Goal: Task Accomplishment & Management: Manage account settings

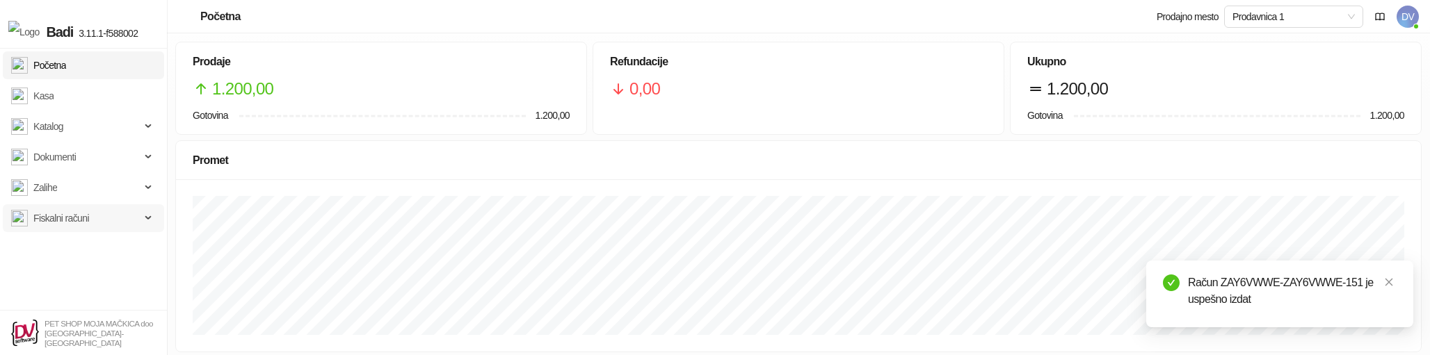
click at [82, 220] on span "Fiskalni računi" at bounding box center [61, 219] width 56 height 28
click at [63, 250] on link "Izdati računi" at bounding box center [51, 249] width 69 height 28
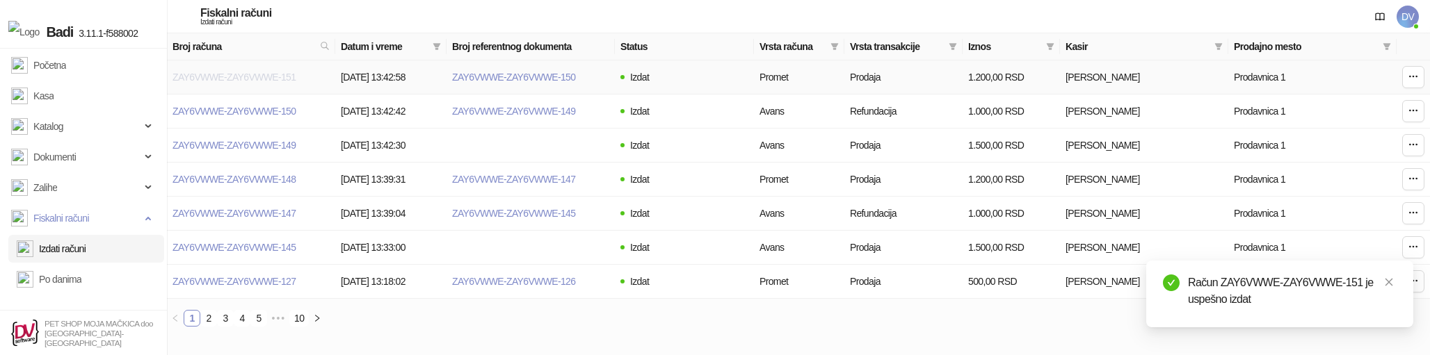
click at [255, 73] on link "ZAY6VWWE-ZAY6VWWE-151" at bounding box center [234, 77] width 123 height 11
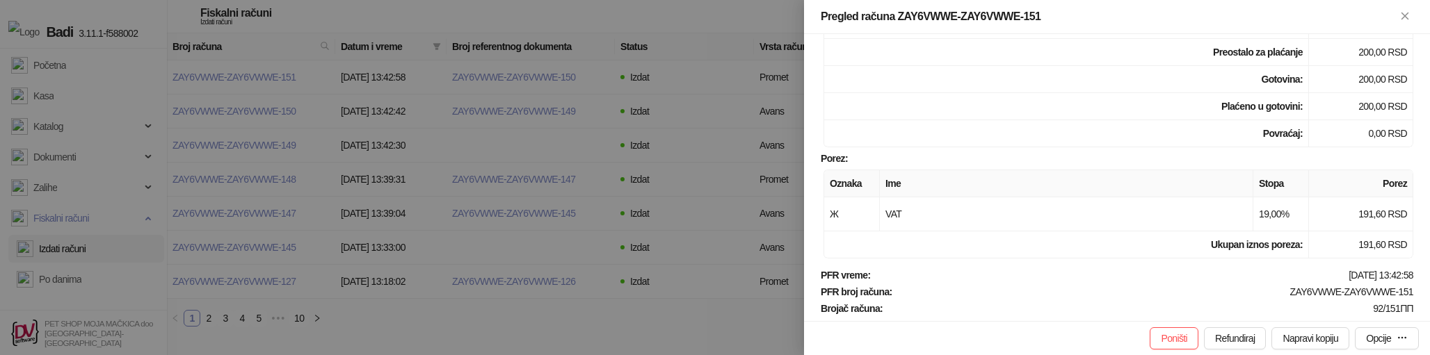
scroll to position [378, 0]
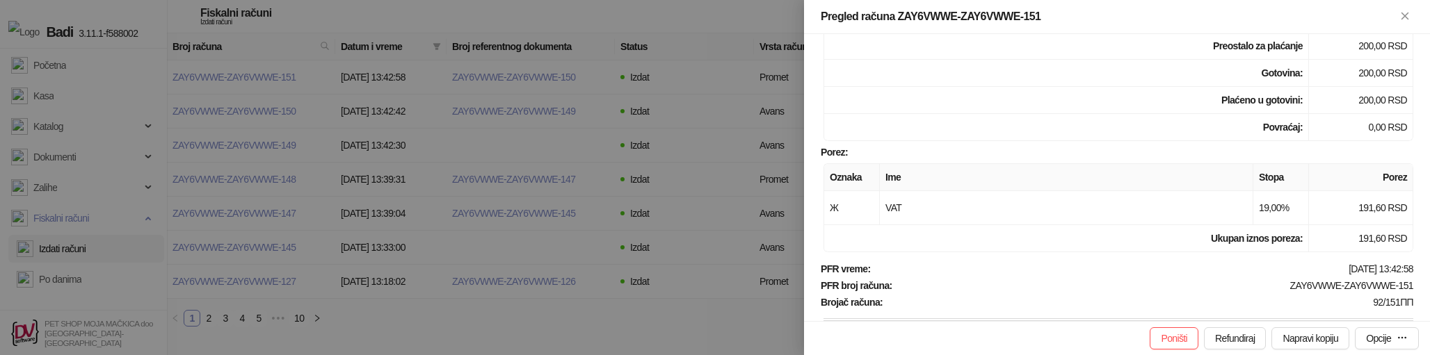
click at [360, 280] on div at bounding box center [715, 177] width 1430 height 355
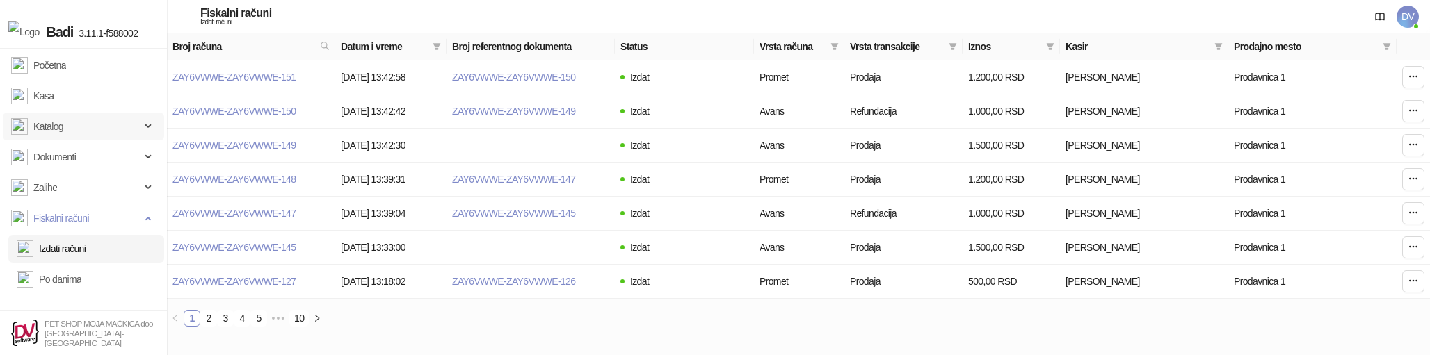
click at [77, 126] on span "Katalog" at bounding box center [75, 127] width 129 height 28
click at [60, 211] on link "Artikli" at bounding box center [38, 219] width 43 height 28
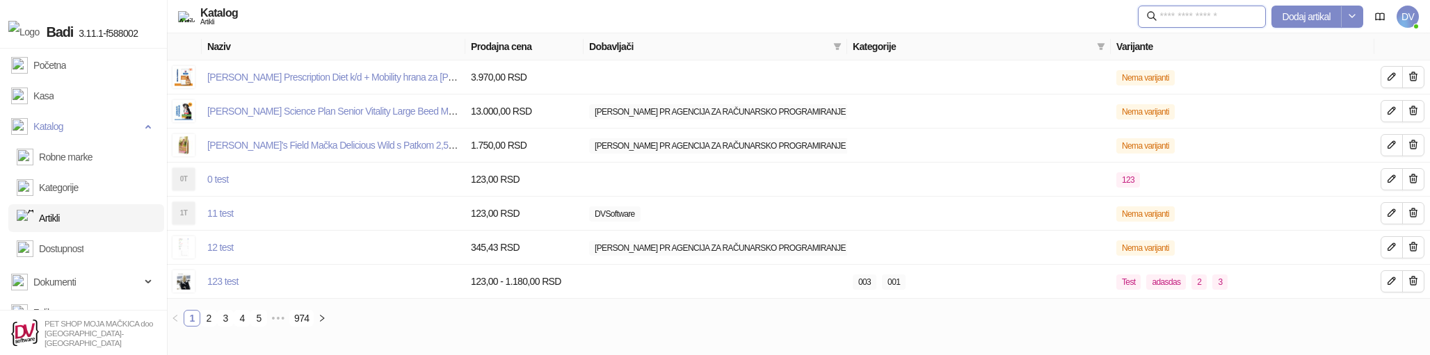
click at [1178, 13] on input "text" at bounding box center [1208, 16] width 97 height 15
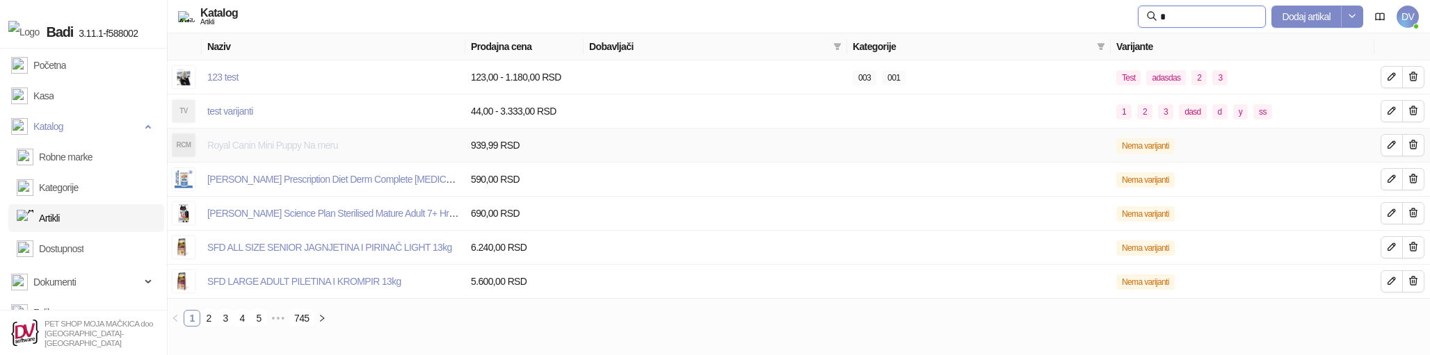
type input "*"
click at [321, 146] on link "Royal Canin Mini Puppy Na meru" at bounding box center [272, 145] width 131 height 11
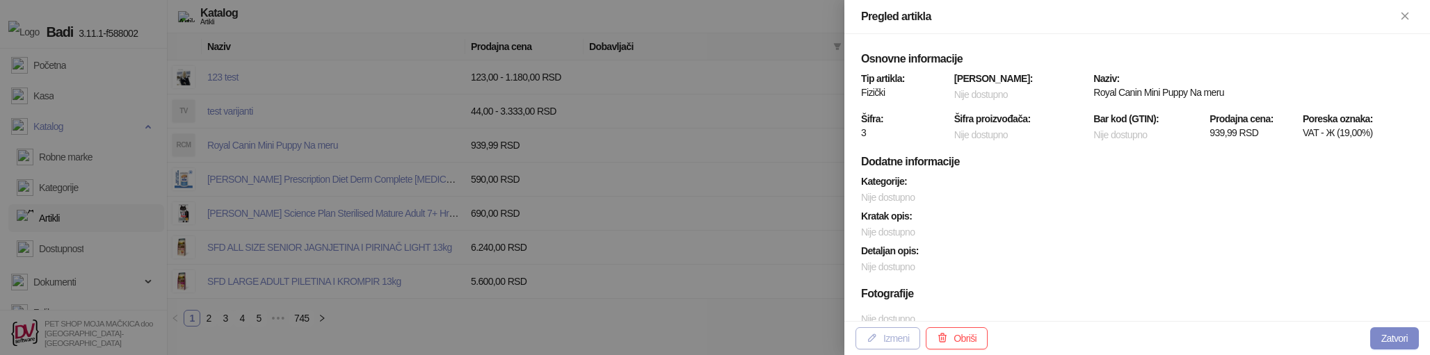
click at [894, 335] on button "Izmeni" at bounding box center [888, 339] width 65 height 22
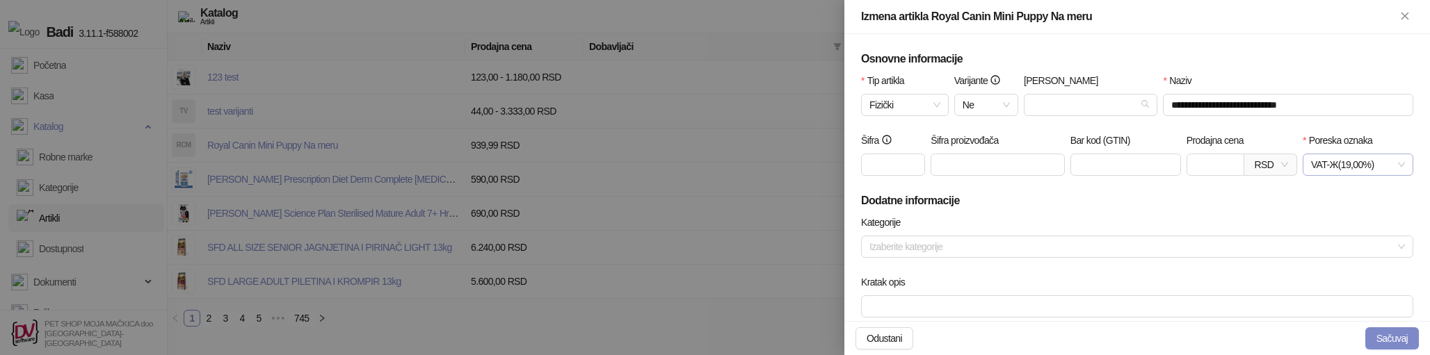
click at [1365, 165] on span "VAT - Ж ( 19,00 %)" at bounding box center [1358, 164] width 94 height 21
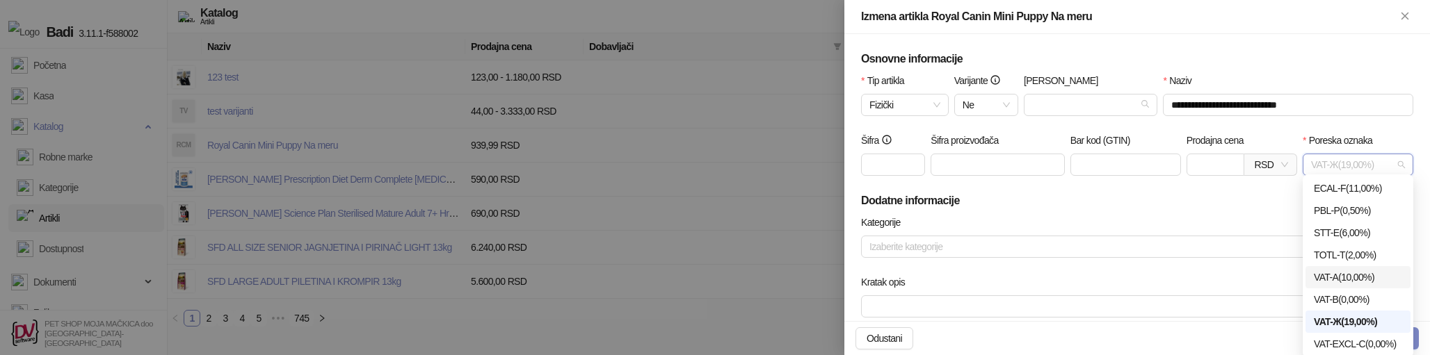
click at [1350, 276] on div "VAT - A ( 10,00 %)" at bounding box center [1358, 277] width 88 height 15
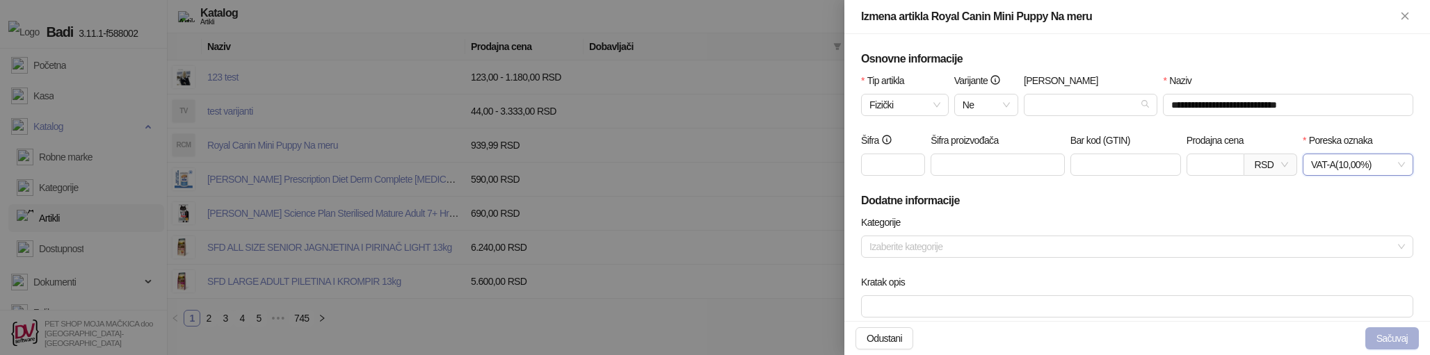
click at [1391, 338] on button "Sačuvaj" at bounding box center [1392, 339] width 54 height 22
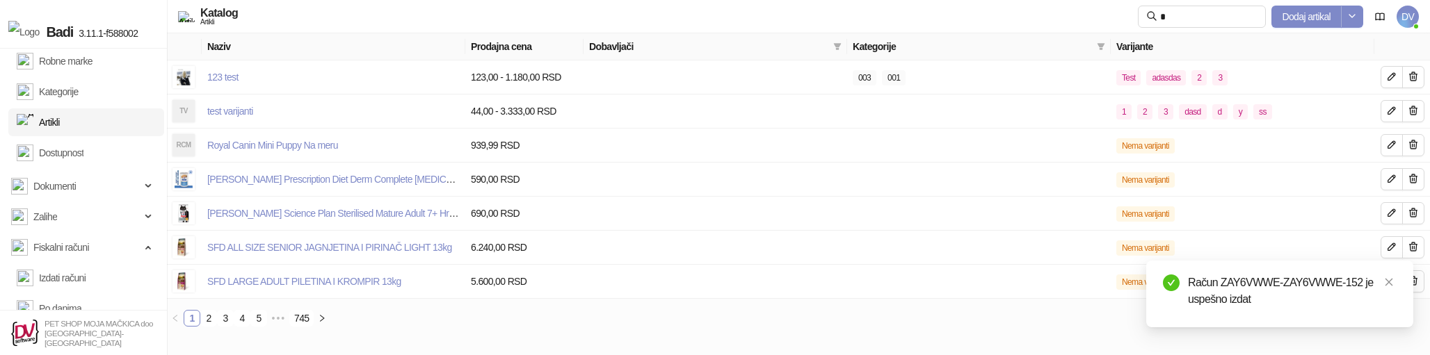
scroll to position [111, 0]
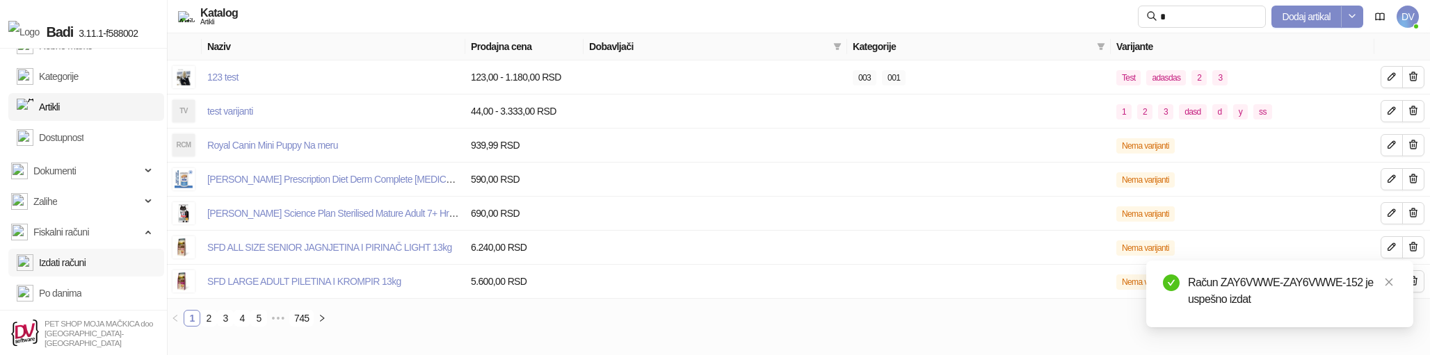
click at [85, 265] on link "Izdati računi" at bounding box center [51, 263] width 69 height 28
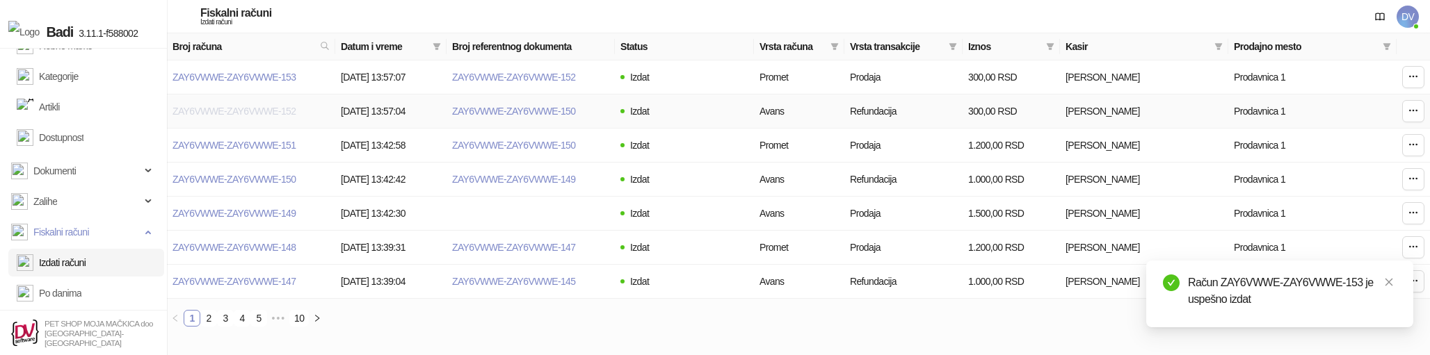
click at [269, 109] on link "ZAY6VWWE-ZAY6VWWE-152" at bounding box center [234, 111] width 123 height 11
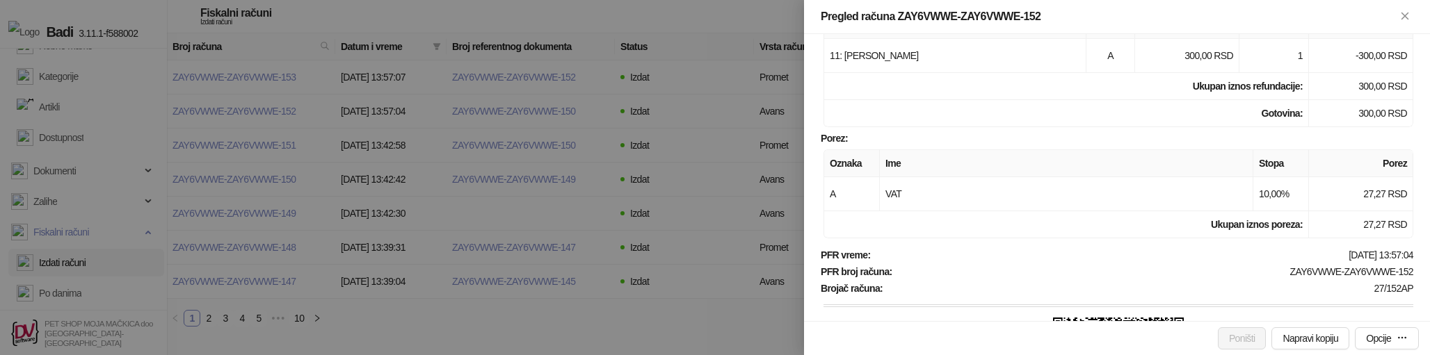
scroll to position [256, 0]
click at [707, 174] on div at bounding box center [715, 177] width 1430 height 355
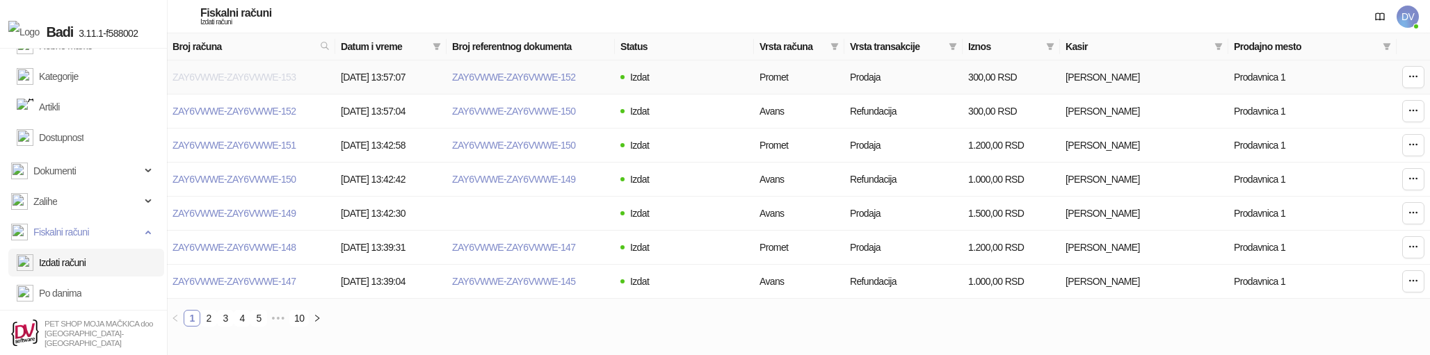
click at [243, 72] on link "ZAY6VWWE-ZAY6VWWE-153" at bounding box center [234, 77] width 123 height 11
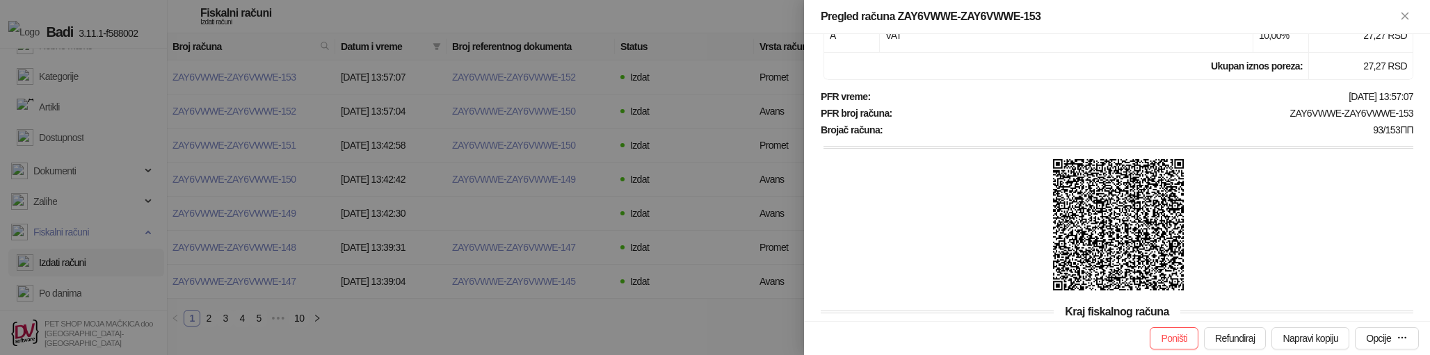
scroll to position [503, 0]
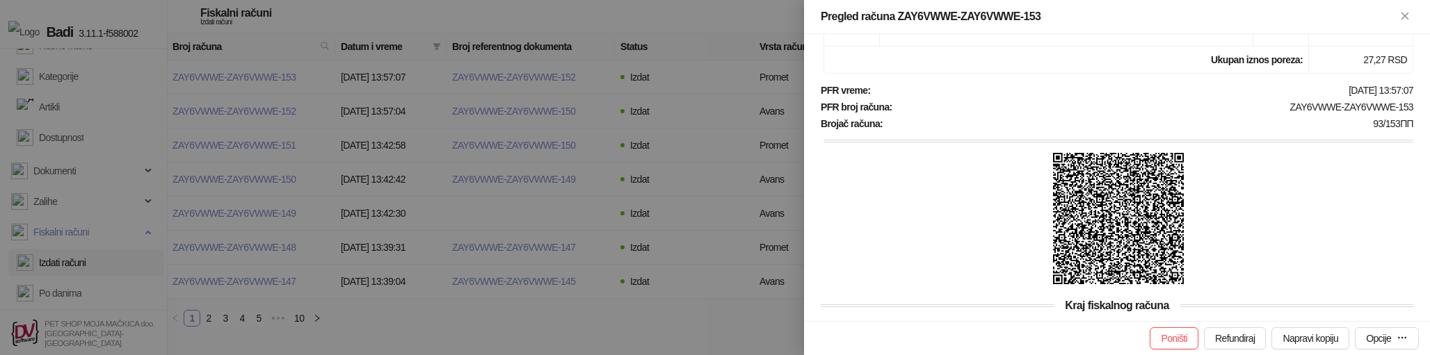
click at [646, 202] on div at bounding box center [715, 177] width 1430 height 355
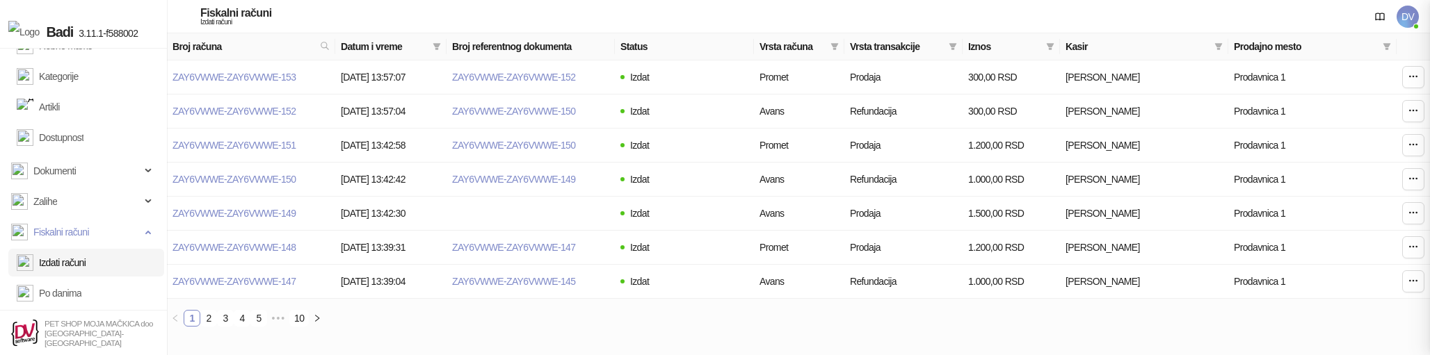
click at [646, 202] on div at bounding box center [715, 177] width 1430 height 355
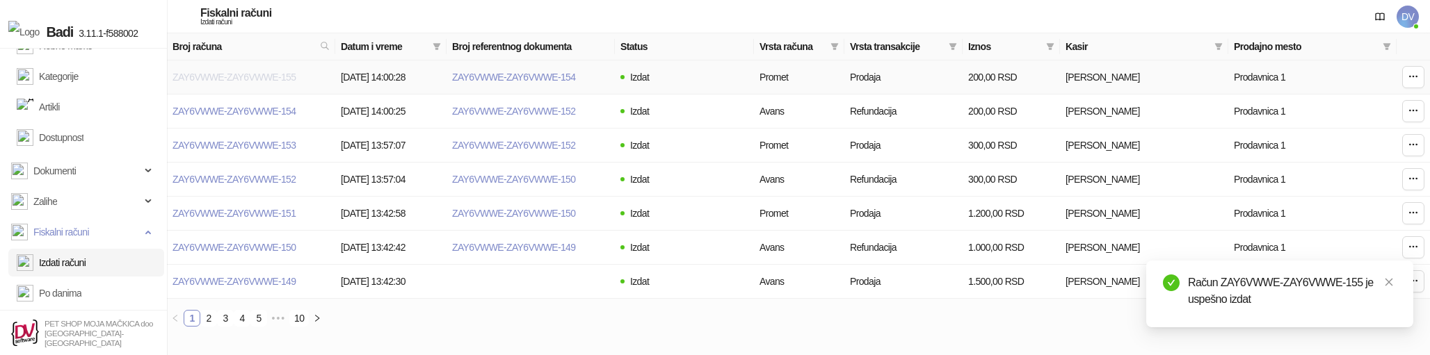
click at [236, 74] on link "ZAY6VWWE-ZAY6VWWE-155" at bounding box center [234, 77] width 123 height 11
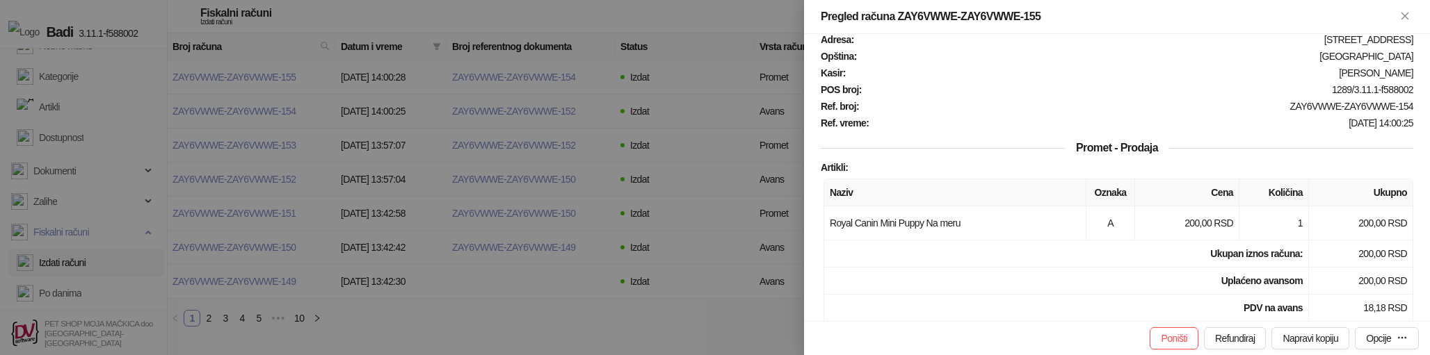
scroll to position [60, 0]
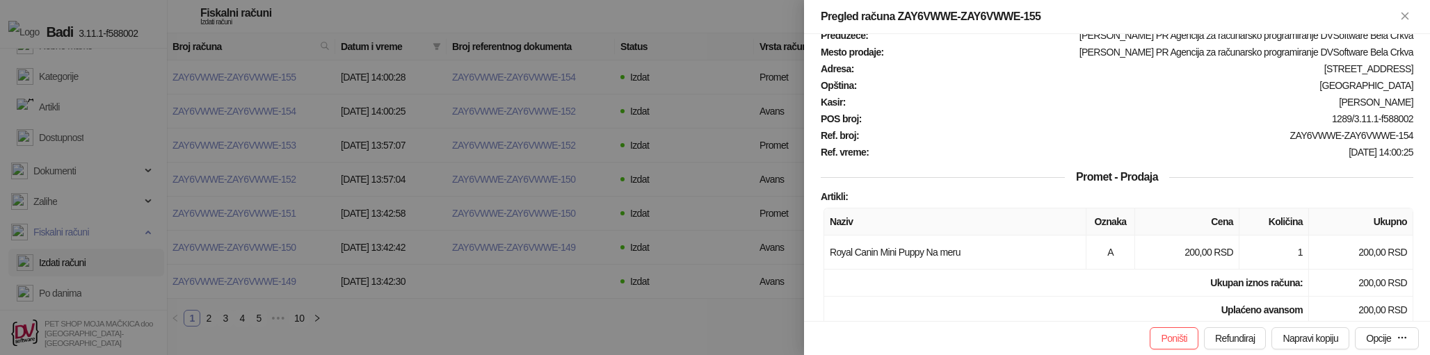
click at [739, 167] on div at bounding box center [715, 177] width 1430 height 355
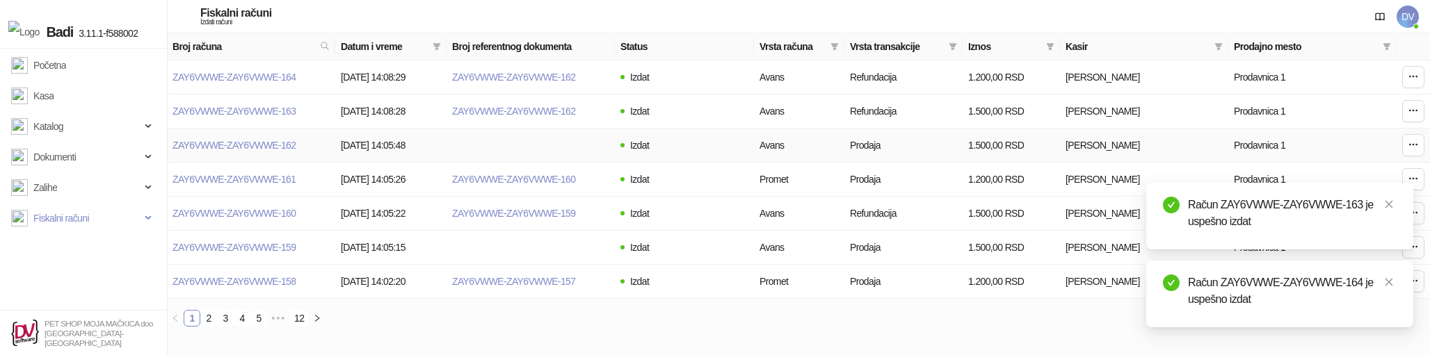
click at [721, 152] on td "Izdat" at bounding box center [684, 146] width 139 height 34
click at [271, 110] on link "ZAY6VWWE-ZAY6VWWE-168" at bounding box center [234, 111] width 123 height 11
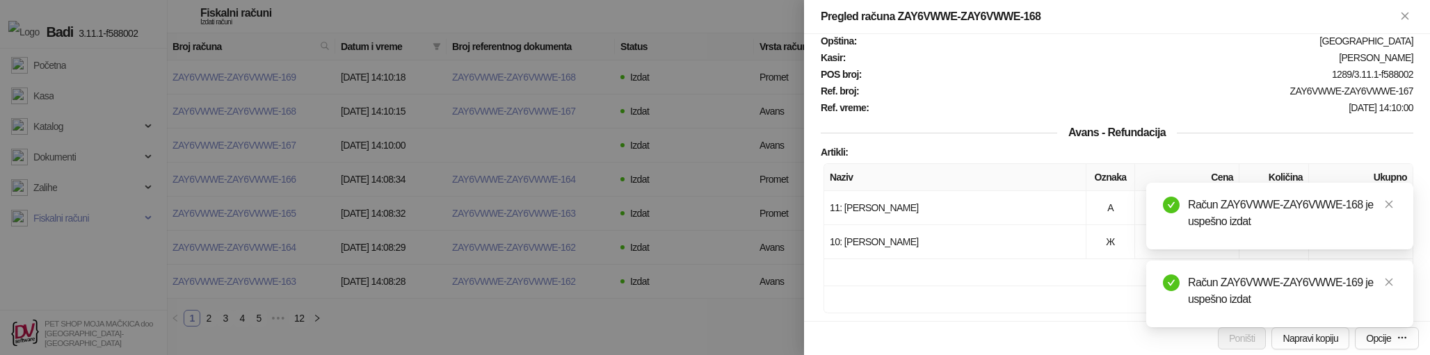
scroll to position [122, 0]
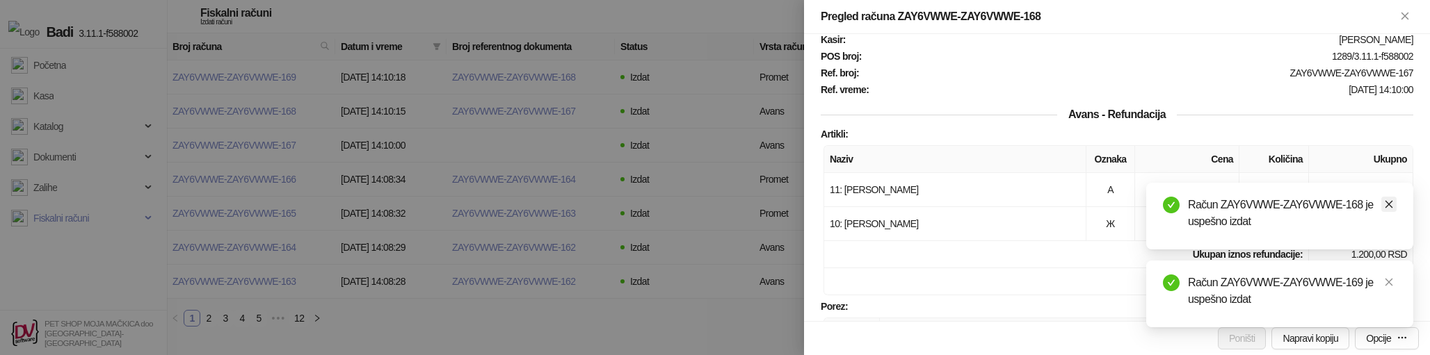
click at [1392, 202] on icon "close" at bounding box center [1389, 205] width 10 height 10
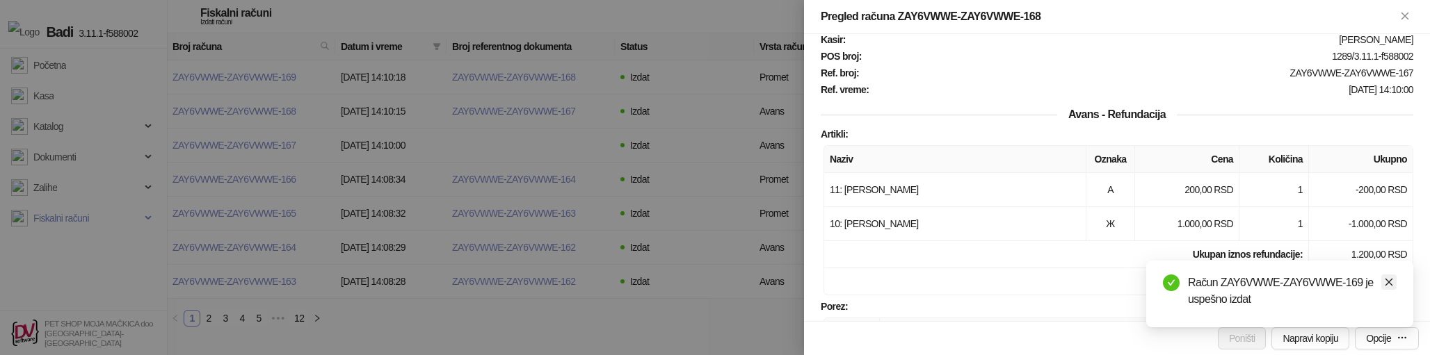
click at [1391, 280] on icon "close" at bounding box center [1390, 283] width 8 height 8
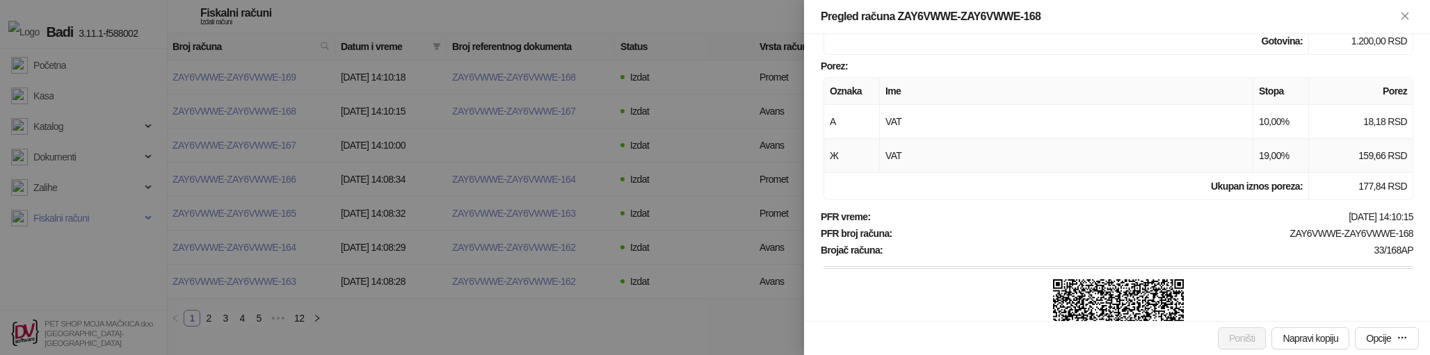
scroll to position [362, 0]
click at [742, 179] on div at bounding box center [715, 177] width 1430 height 355
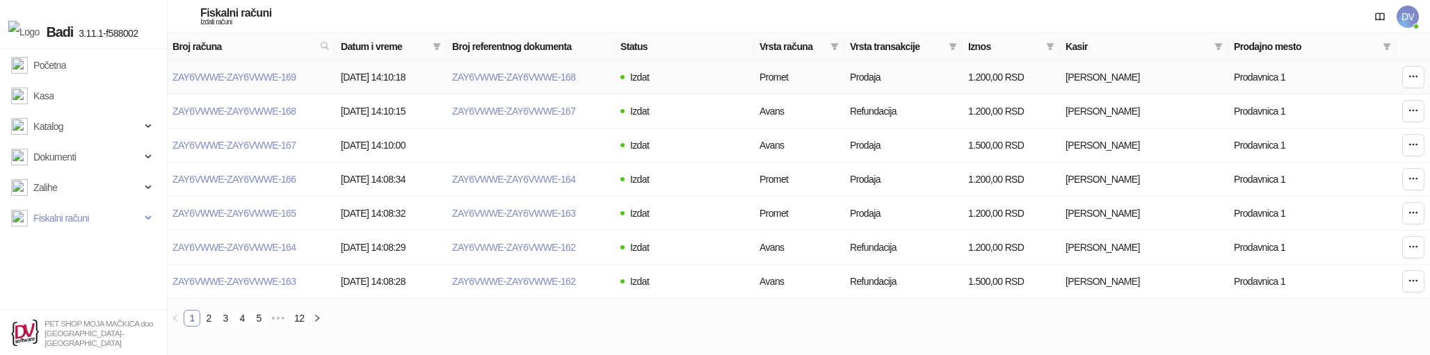
click at [262, 83] on td "ZAY6VWWE-ZAY6VWWE-169" at bounding box center [251, 78] width 168 height 34
click at [272, 81] on link "ZAY6VWWE-ZAY6VWWE-169" at bounding box center [234, 77] width 123 height 11
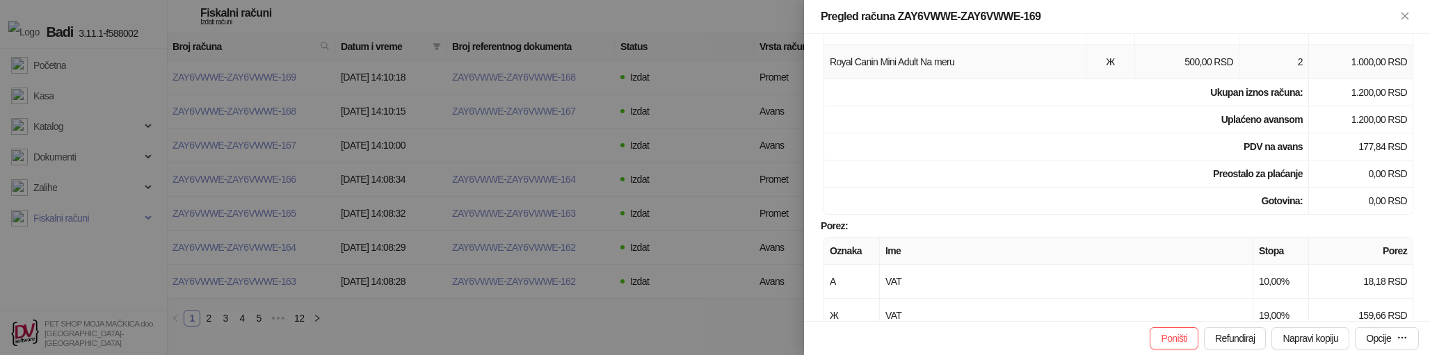
scroll to position [289, 0]
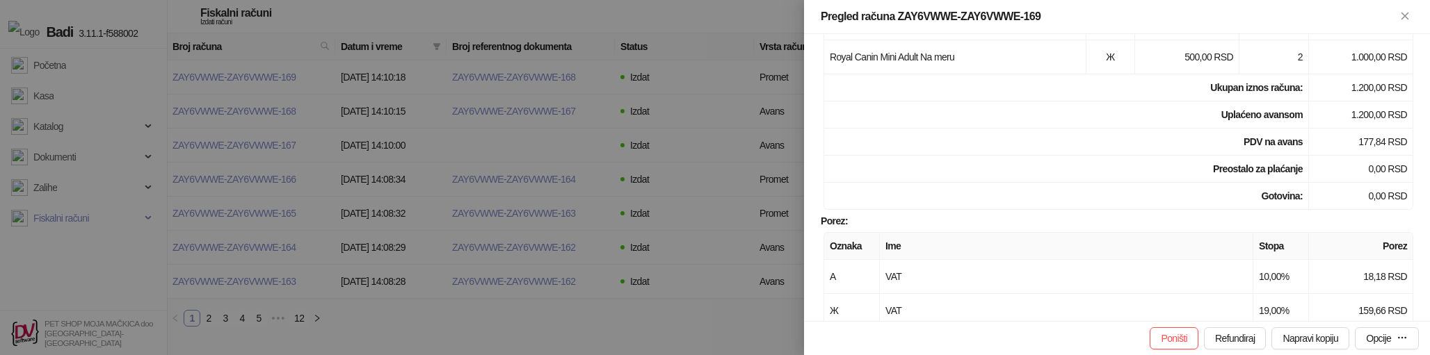
click at [615, 125] on div at bounding box center [715, 177] width 1430 height 355
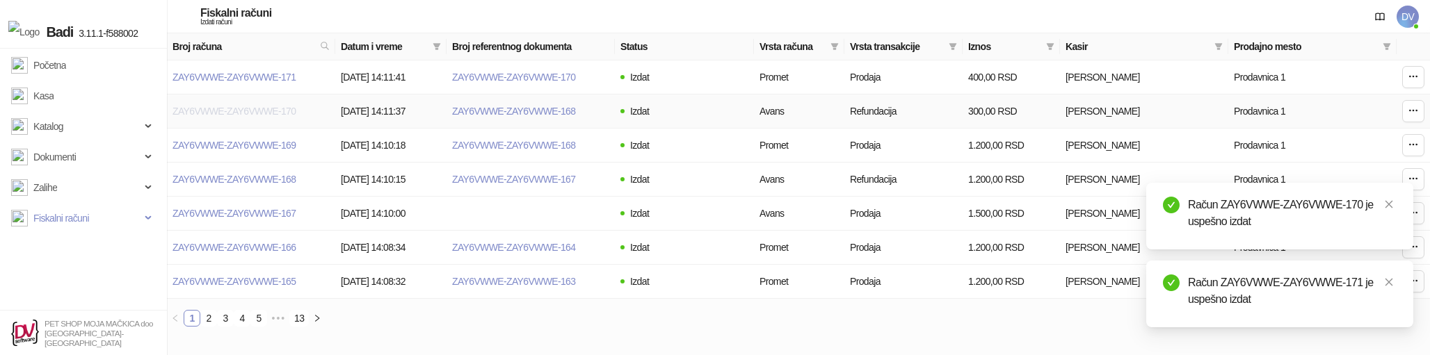
click at [252, 113] on link "ZAY6VWWE-ZAY6VWWE-170" at bounding box center [234, 111] width 123 height 11
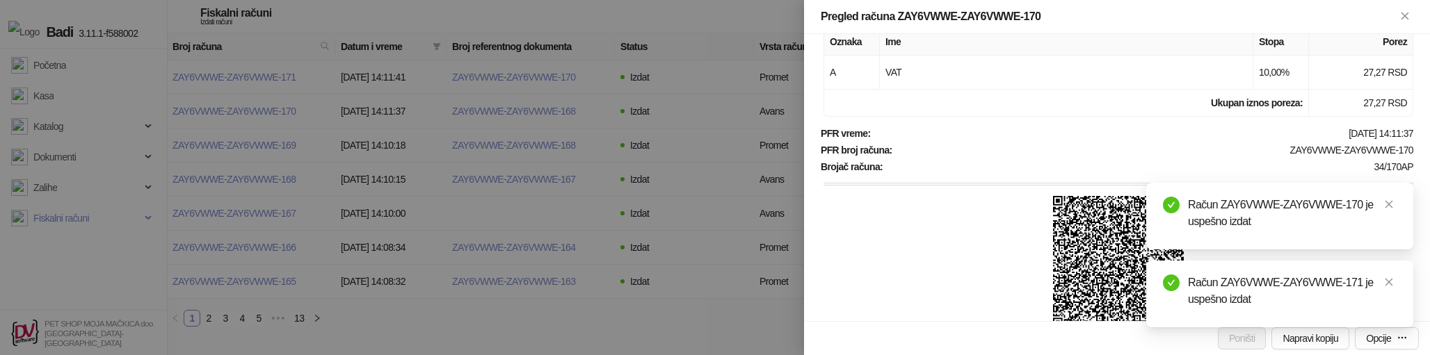
scroll to position [380, 0]
click at [1388, 200] on icon "close" at bounding box center [1389, 205] width 10 height 10
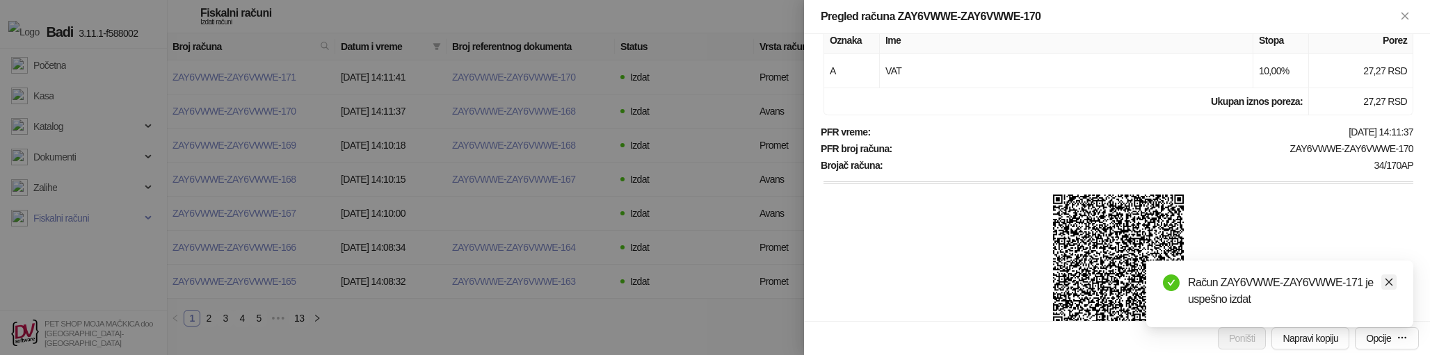
click at [1393, 282] on icon "close" at bounding box center [1389, 283] width 10 height 10
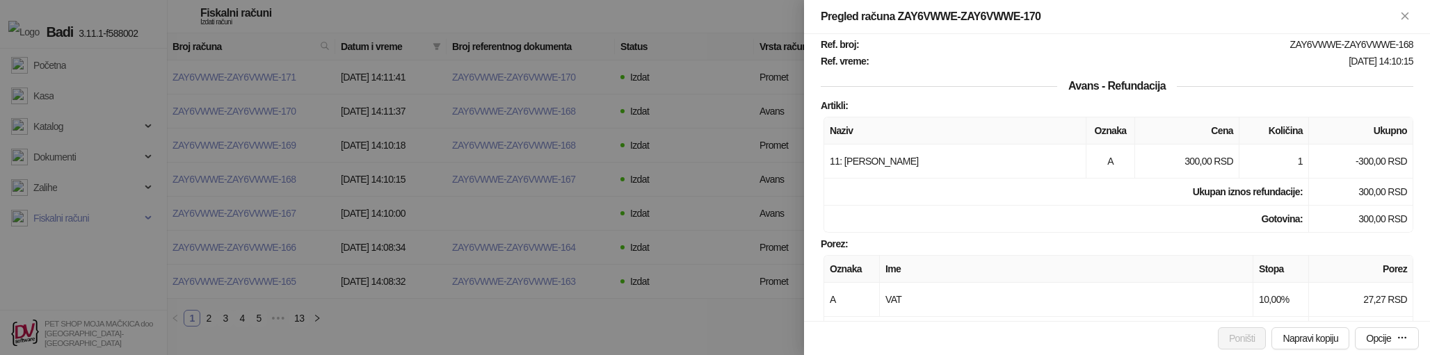
scroll to position [150, 0]
click at [519, 115] on div at bounding box center [715, 177] width 1430 height 355
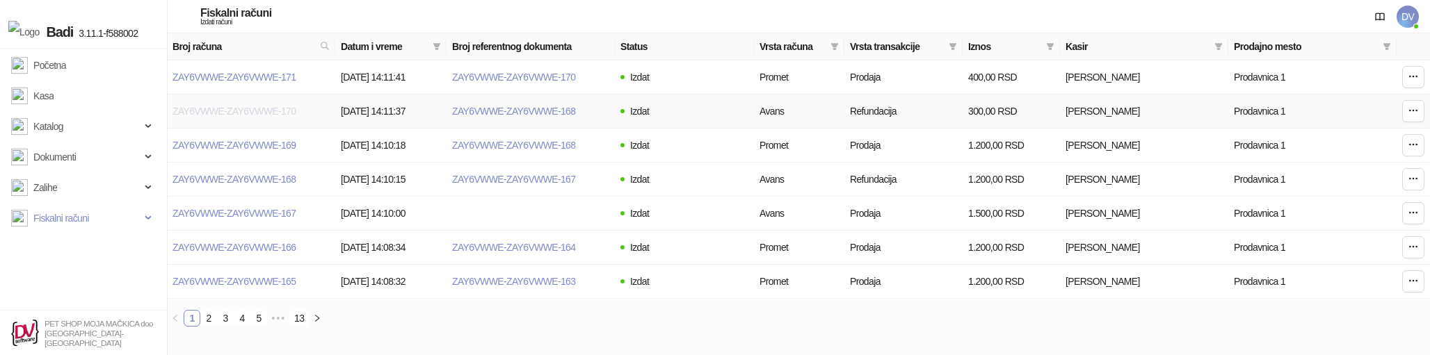
click at [218, 115] on link "ZAY6VWWE-ZAY6VWWE-170" at bounding box center [234, 111] width 123 height 11
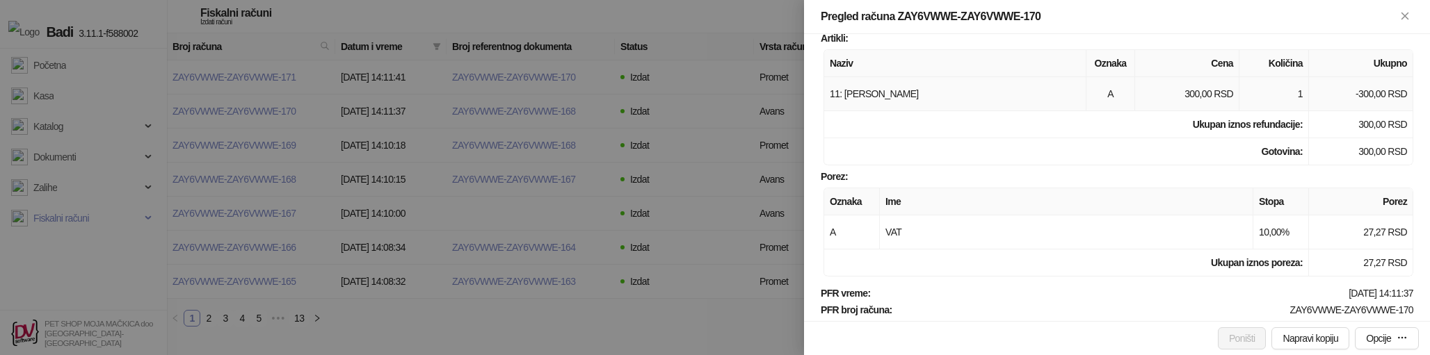
scroll to position [219, 0]
click at [474, 87] on div at bounding box center [715, 177] width 1430 height 355
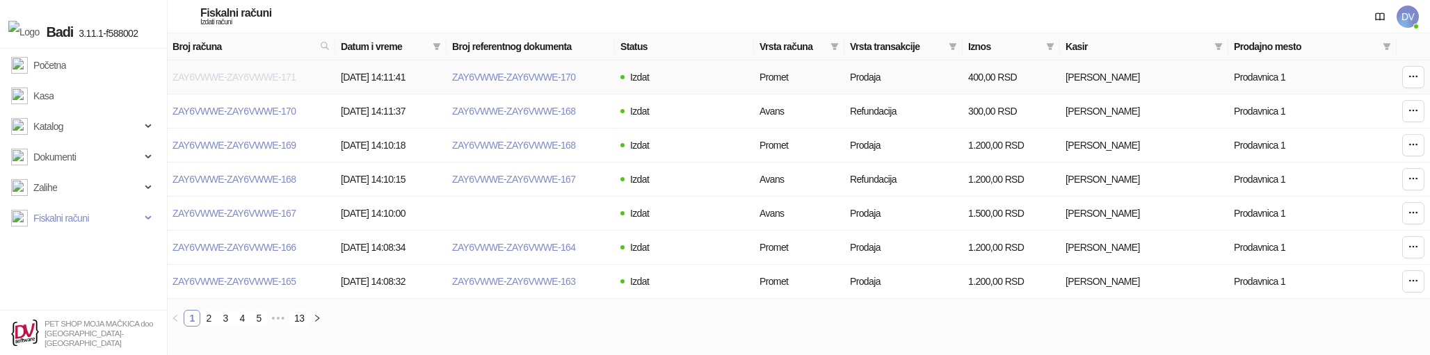
click at [234, 77] on link "ZAY6VWWE-ZAY6VWWE-171" at bounding box center [234, 77] width 123 height 11
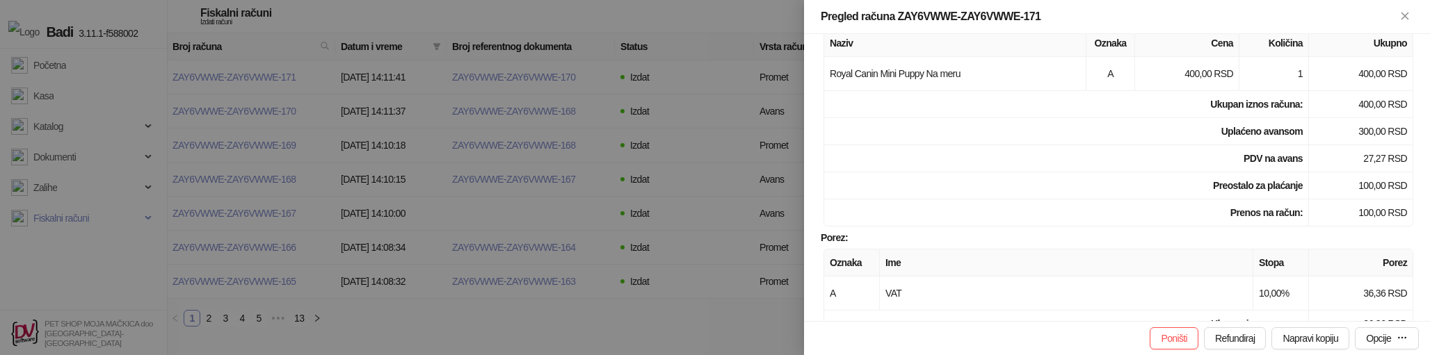
scroll to position [237, 0]
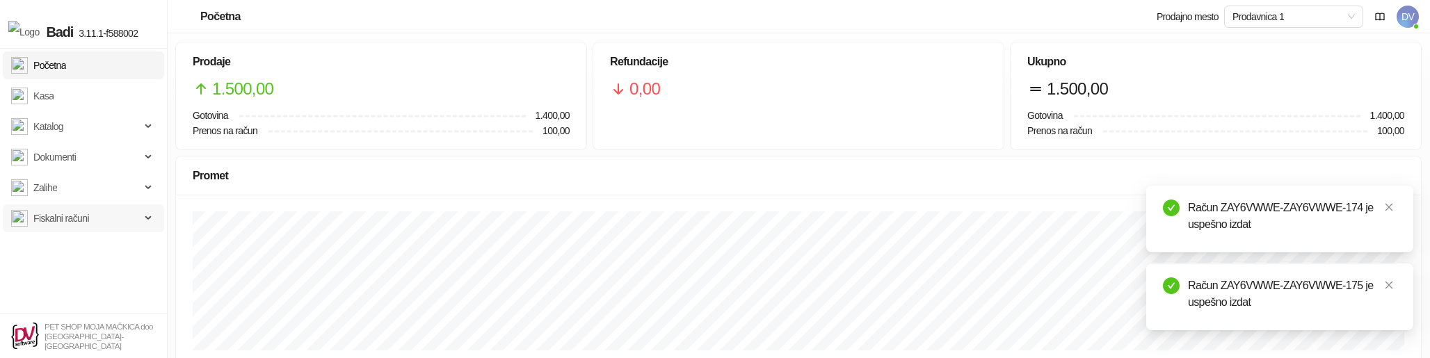
click at [109, 214] on span "Fiskalni računi" at bounding box center [75, 219] width 129 height 28
click at [65, 241] on link "Izdati računi" at bounding box center [51, 249] width 69 height 28
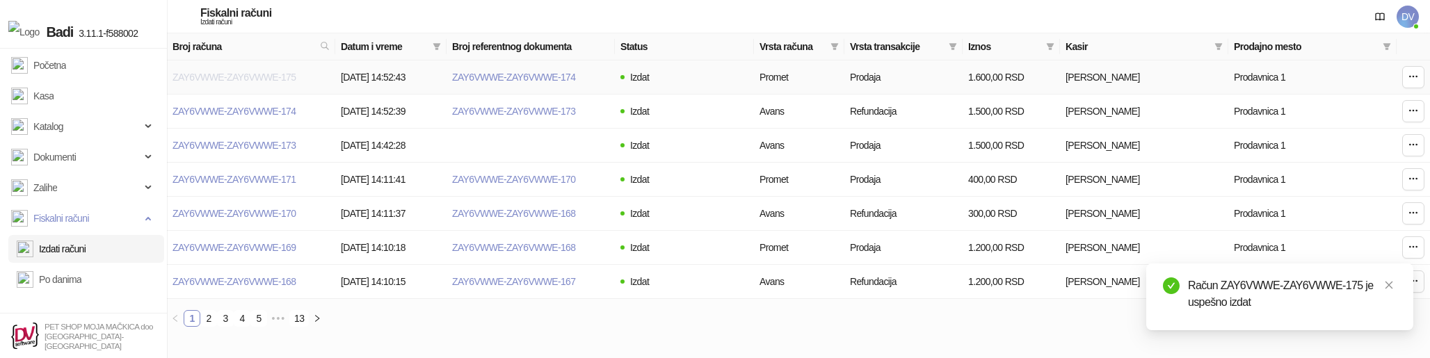
click at [259, 72] on link "ZAY6VWWE-ZAY6VWWE-175" at bounding box center [234, 77] width 123 height 11
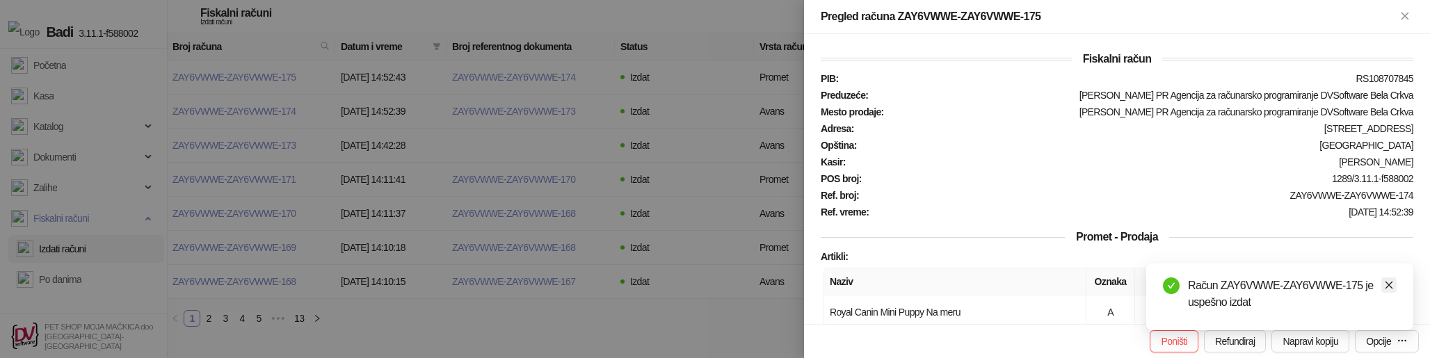
click at [1389, 285] on icon "close" at bounding box center [1390, 286] width 8 height 8
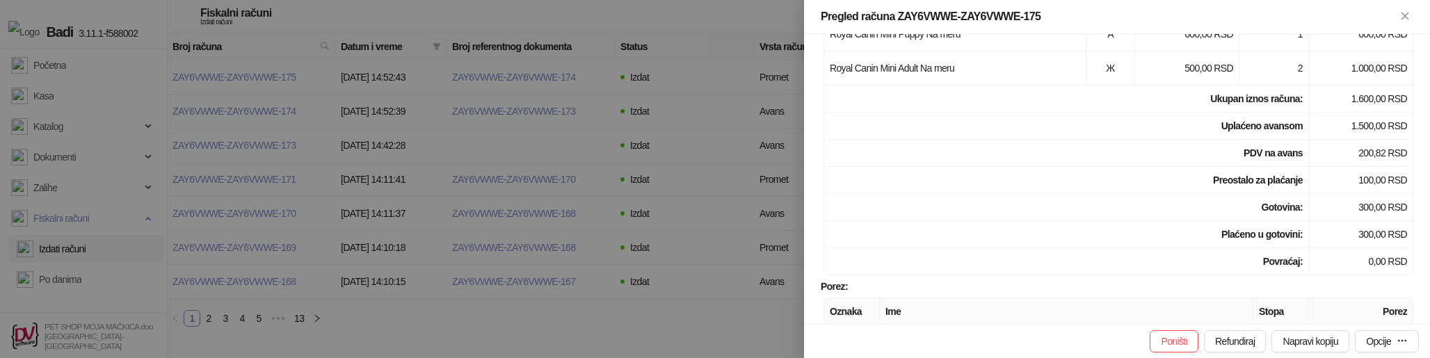
scroll to position [280, 0]
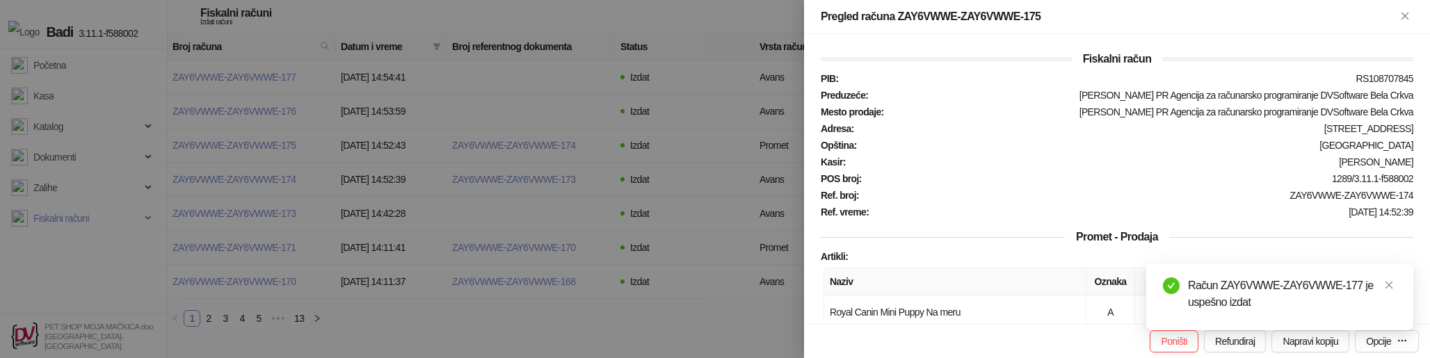
click at [686, 250] on div at bounding box center [715, 179] width 1430 height 358
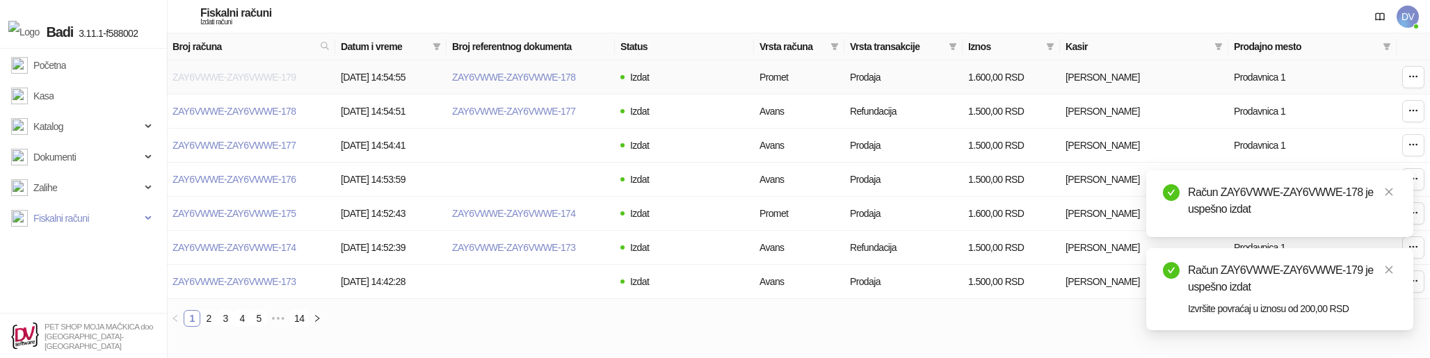
click at [223, 83] on link "ZAY6VWWE-ZAY6VWWE-179" at bounding box center [234, 77] width 123 height 11
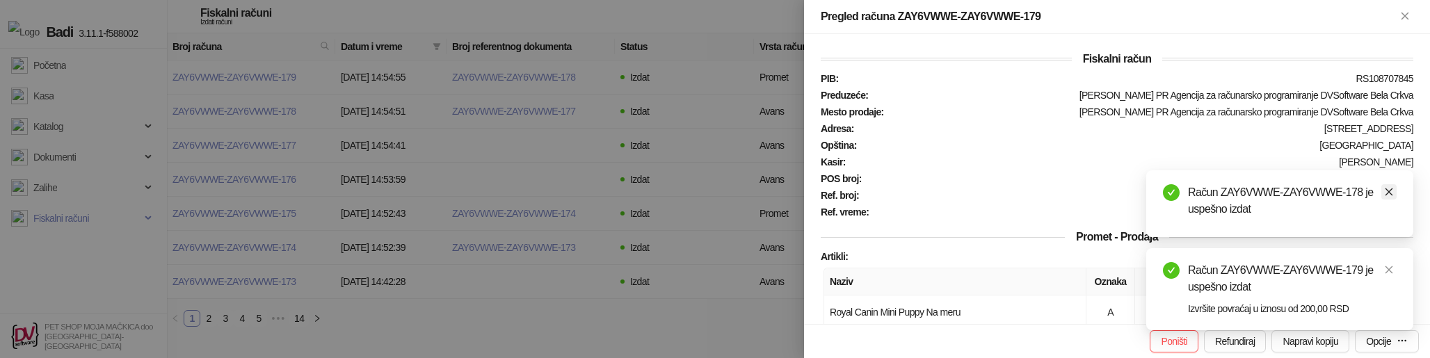
click at [1390, 192] on icon "close" at bounding box center [1389, 192] width 10 height 10
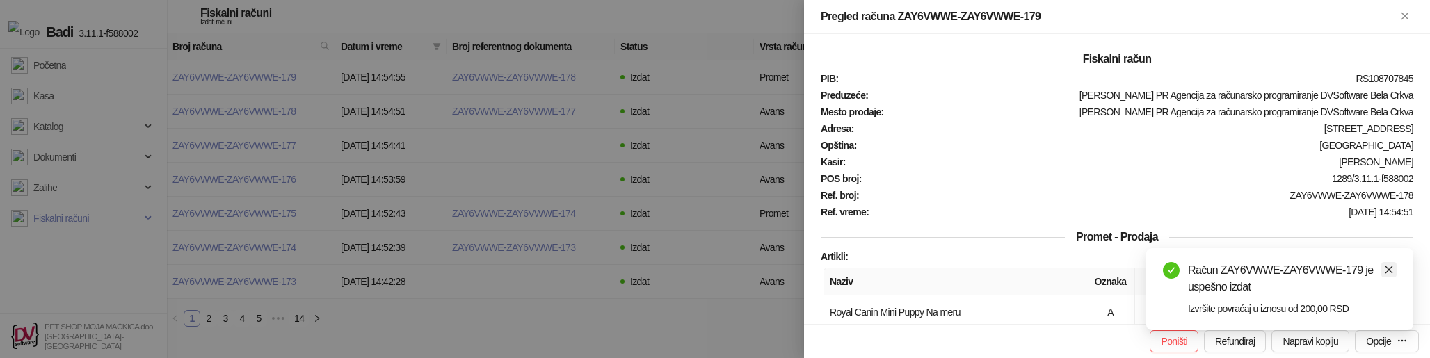
click at [1388, 268] on icon "close" at bounding box center [1390, 270] width 8 height 8
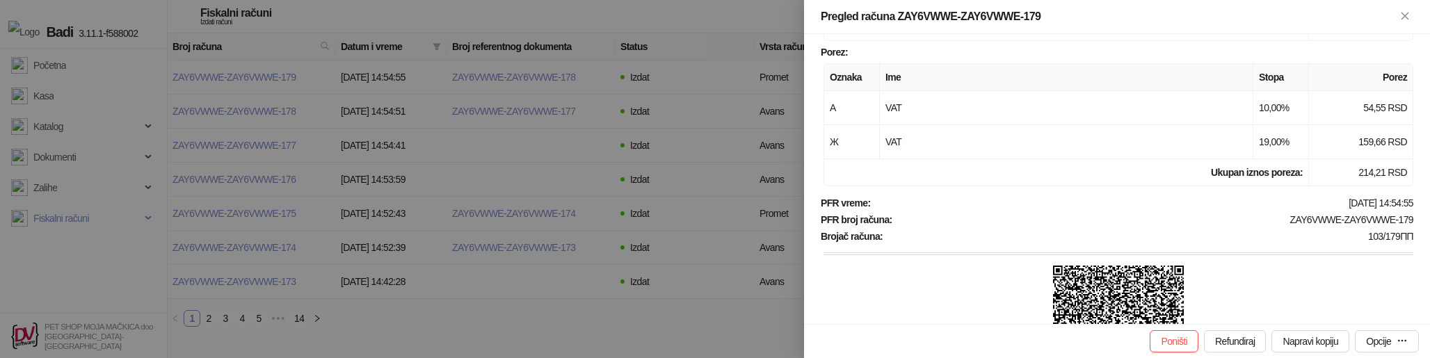
scroll to position [550, 0]
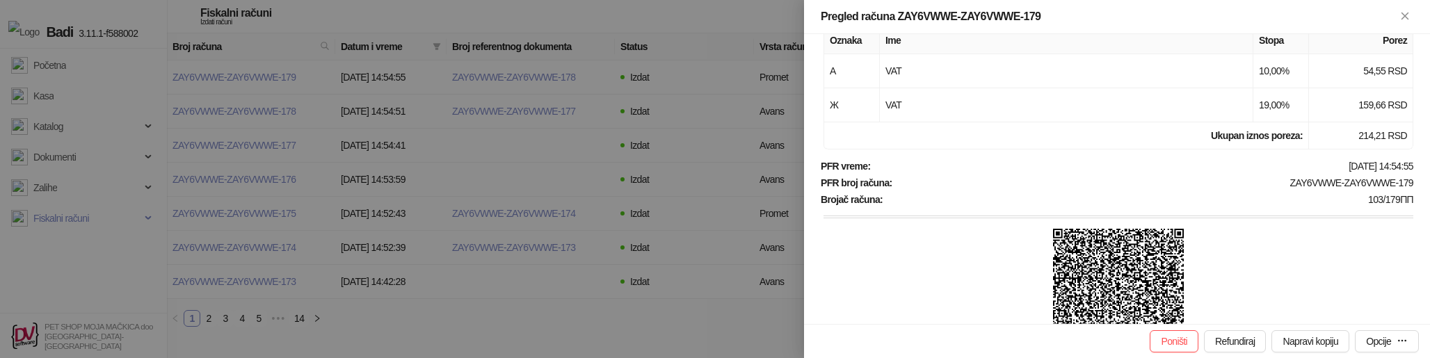
click at [1144, 270] on img at bounding box center [1118, 294] width 131 height 131
click at [1195, 269] on div at bounding box center [1119, 296] width 590 height 134
click at [1145, 271] on img at bounding box center [1118, 294] width 131 height 131
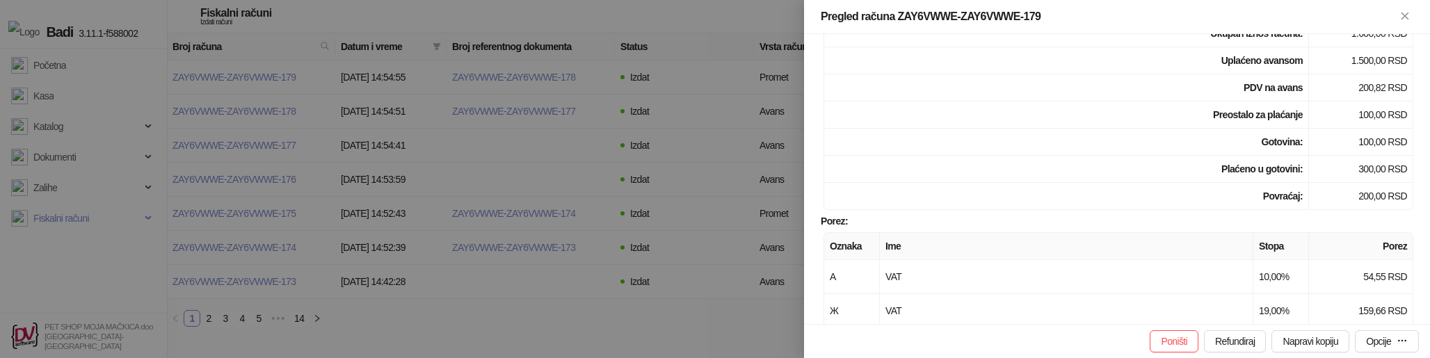
scroll to position [296, 0]
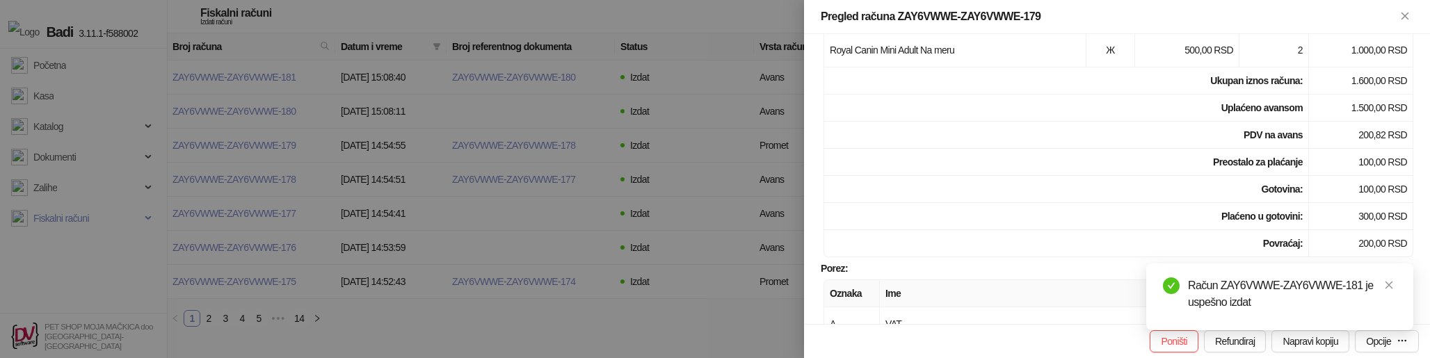
click at [601, 246] on div at bounding box center [715, 179] width 1430 height 358
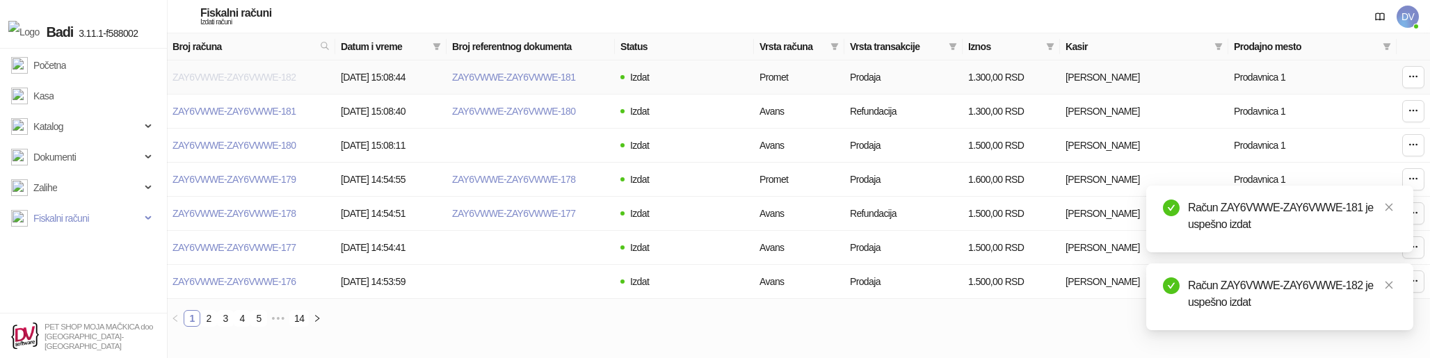
click at [232, 75] on link "ZAY6VWWE-ZAY6VWWE-182" at bounding box center [234, 77] width 123 height 11
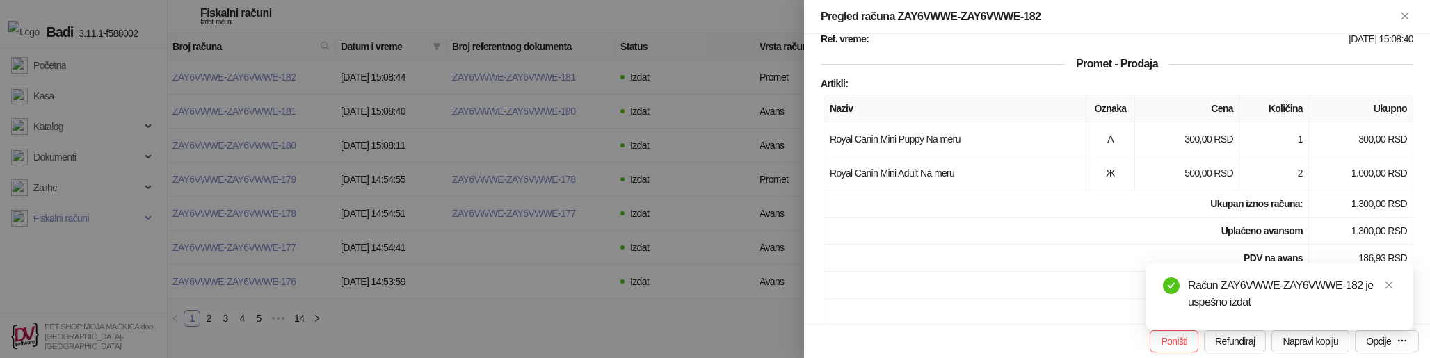
scroll to position [171, 0]
click at [557, 113] on div at bounding box center [715, 179] width 1430 height 358
